Goal: Transaction & Acquisition: Book appointment/travel/reservation

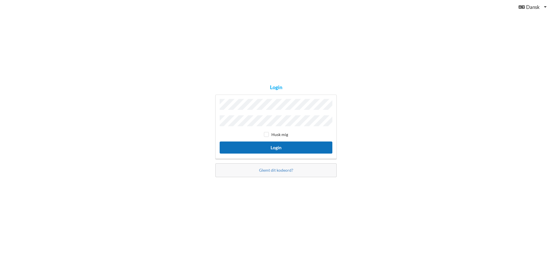
click at [286, 146] on button "Login" at bounding box center [276, 147] width 113 height 12
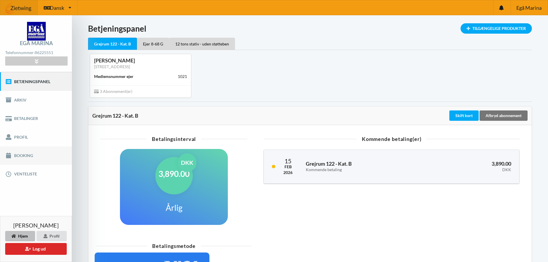
click at [28, 155] on link "Booking" at bounding box center [36, 155] width 72 height 18
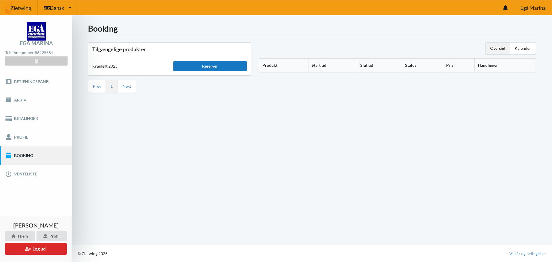
click at [213, 64] on div "Reserver" at bounding box center [209, 66] width 73 height 10
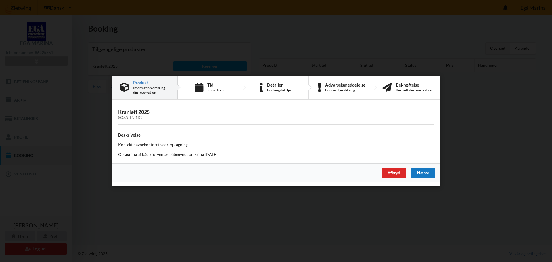
click at [433, 173] on div "Næste" at bounding box center [423, 173] width 24 height 10
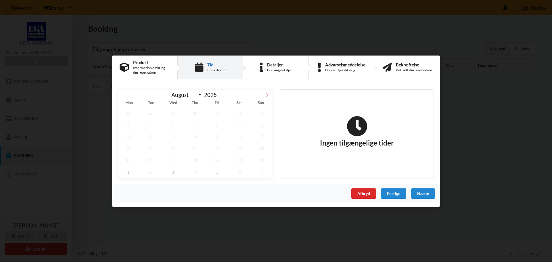
click at [268, 93] on icon at bounding box center [267, 95] width 4 height 4
select select "9"
click at [218, 125] on span "10" at bounding box center [217, 125] width 20 height 12
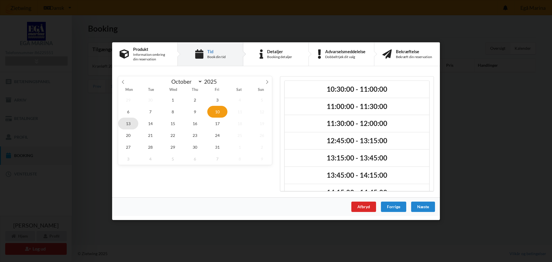
click at [129, 122] on span "13" at bounding box center [128, 123] width 20 height 12
